Goal: Book appointment/travel/reservation

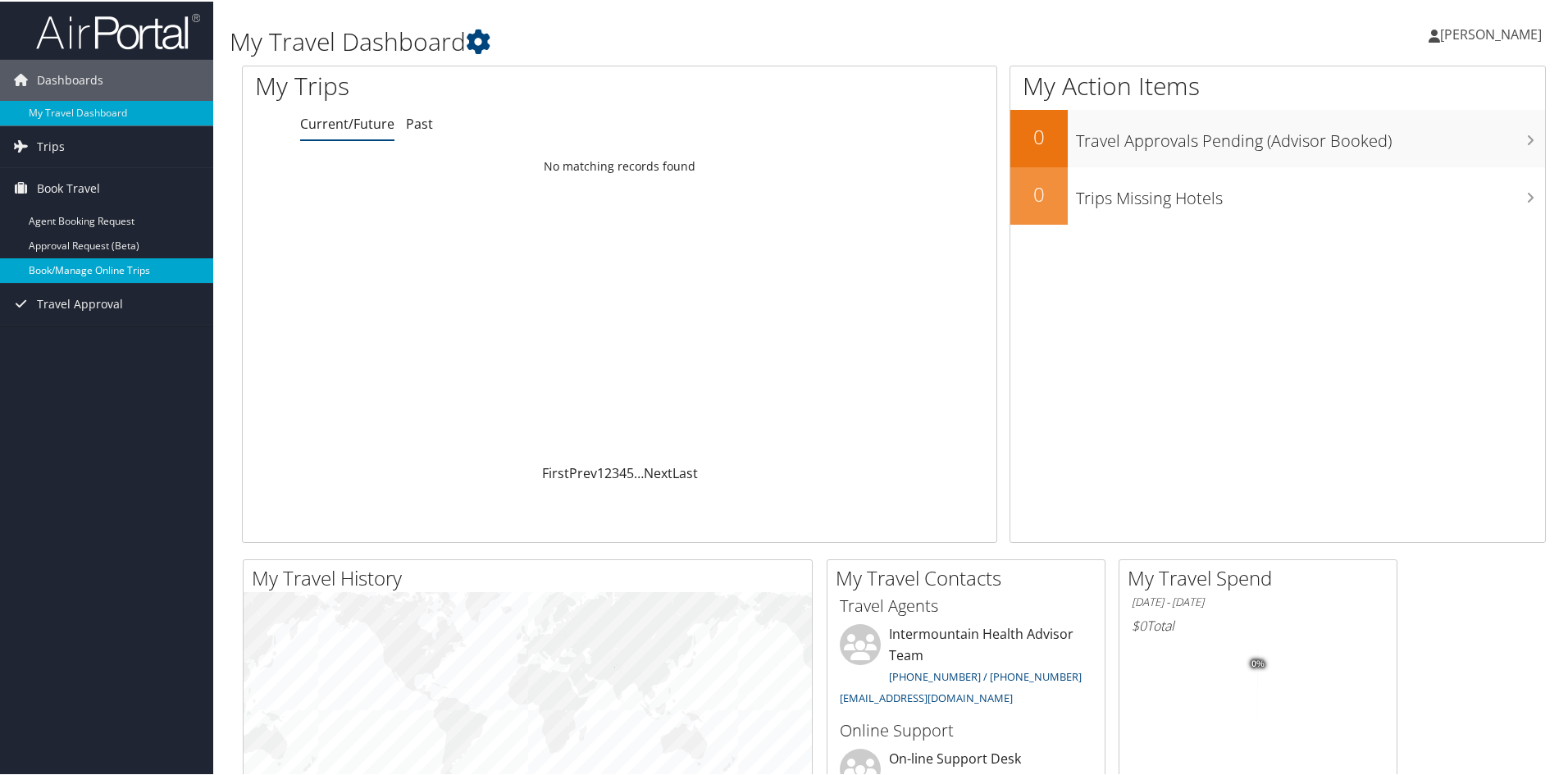
click at [101, 270] on link "Book/Manage Online Trips" at bounding box center [106, 268] width 213 height 25
